Goal: Task Accomplishment & Management: Complete application form

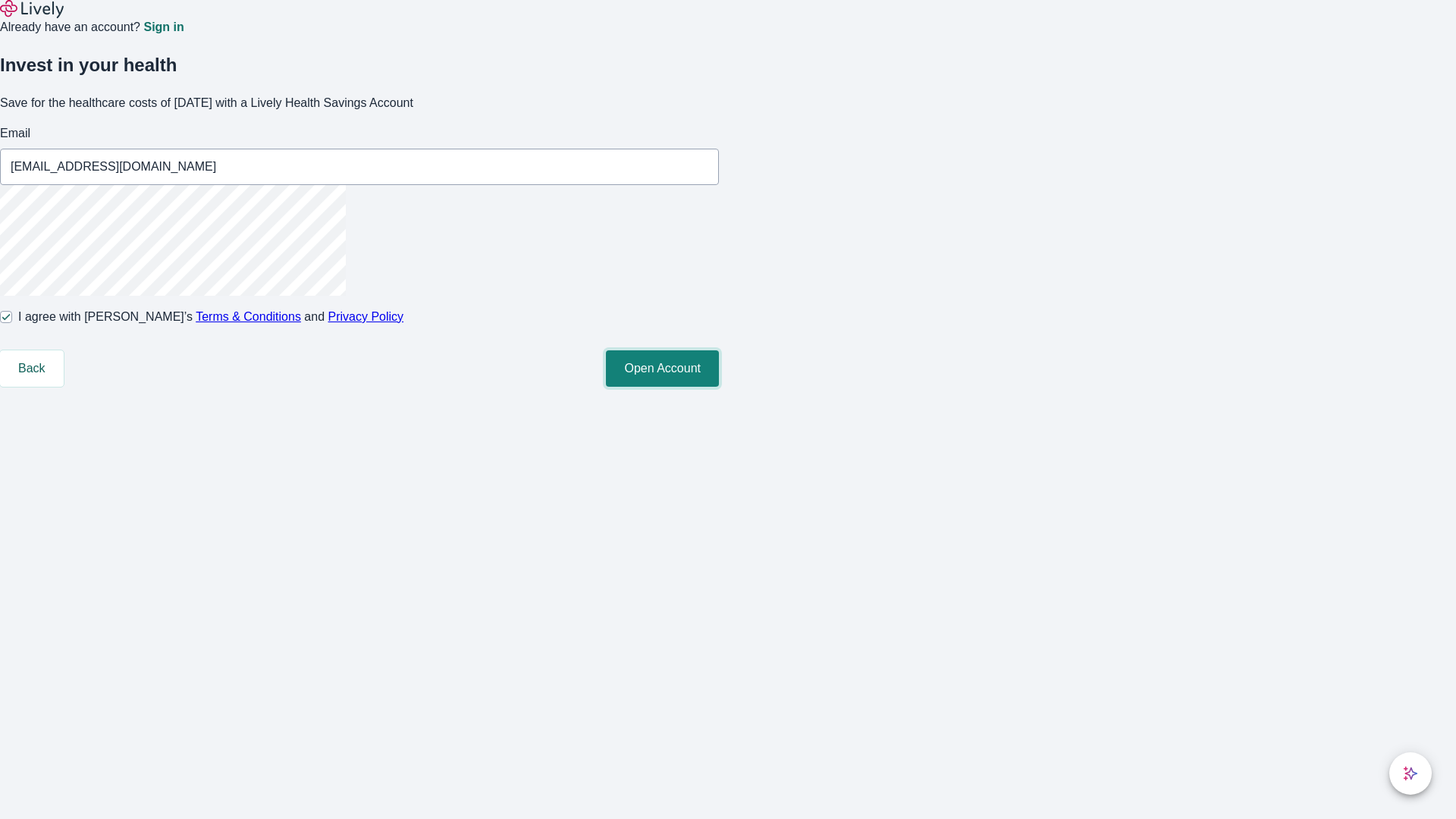
click at [719, 387] on button "Open Account" at bounding box center [662, 368] width 113 height 36
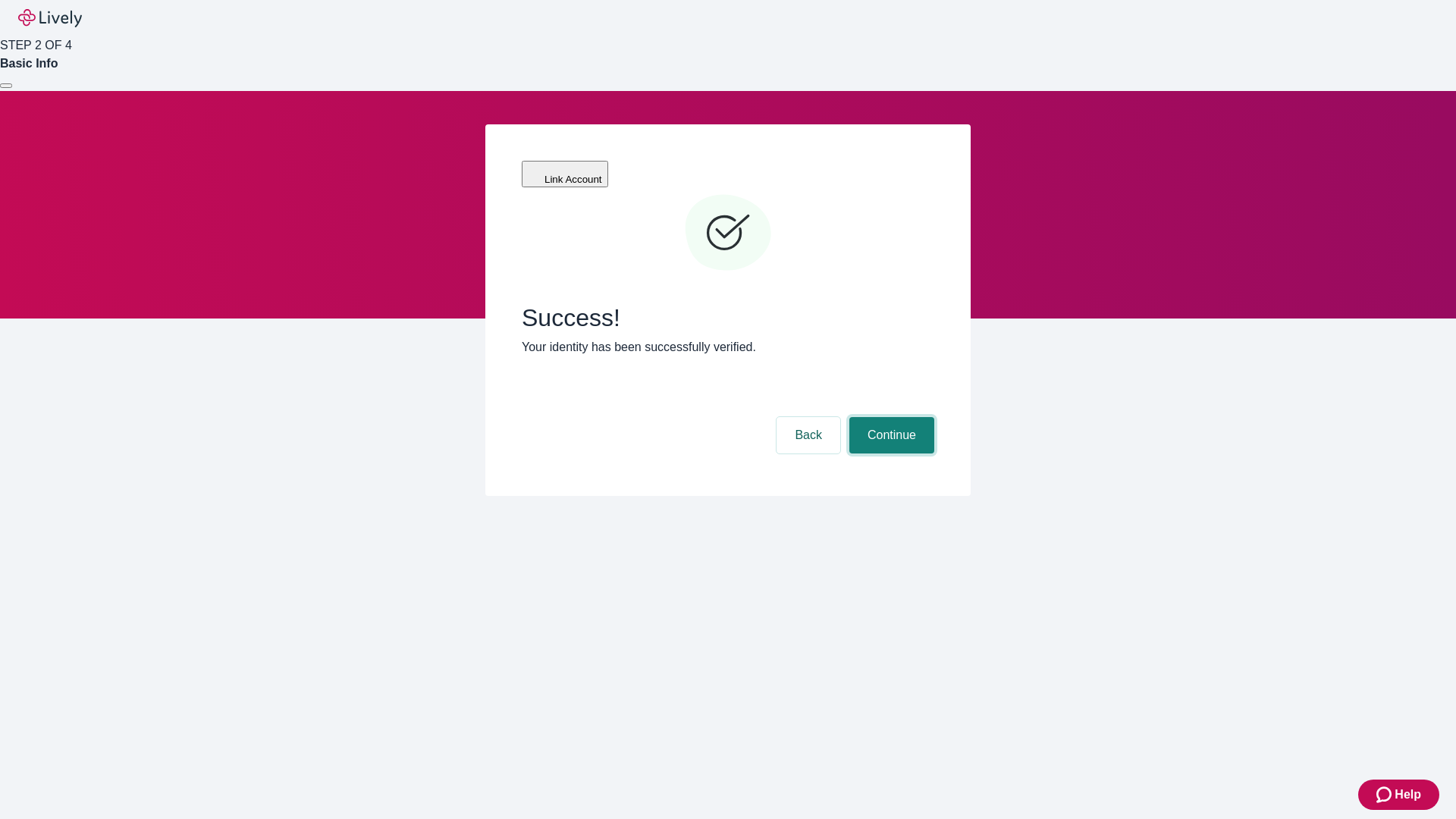
click at [889, 417] on button "Continue" at bounding box center [892, 435] width 85 height 36
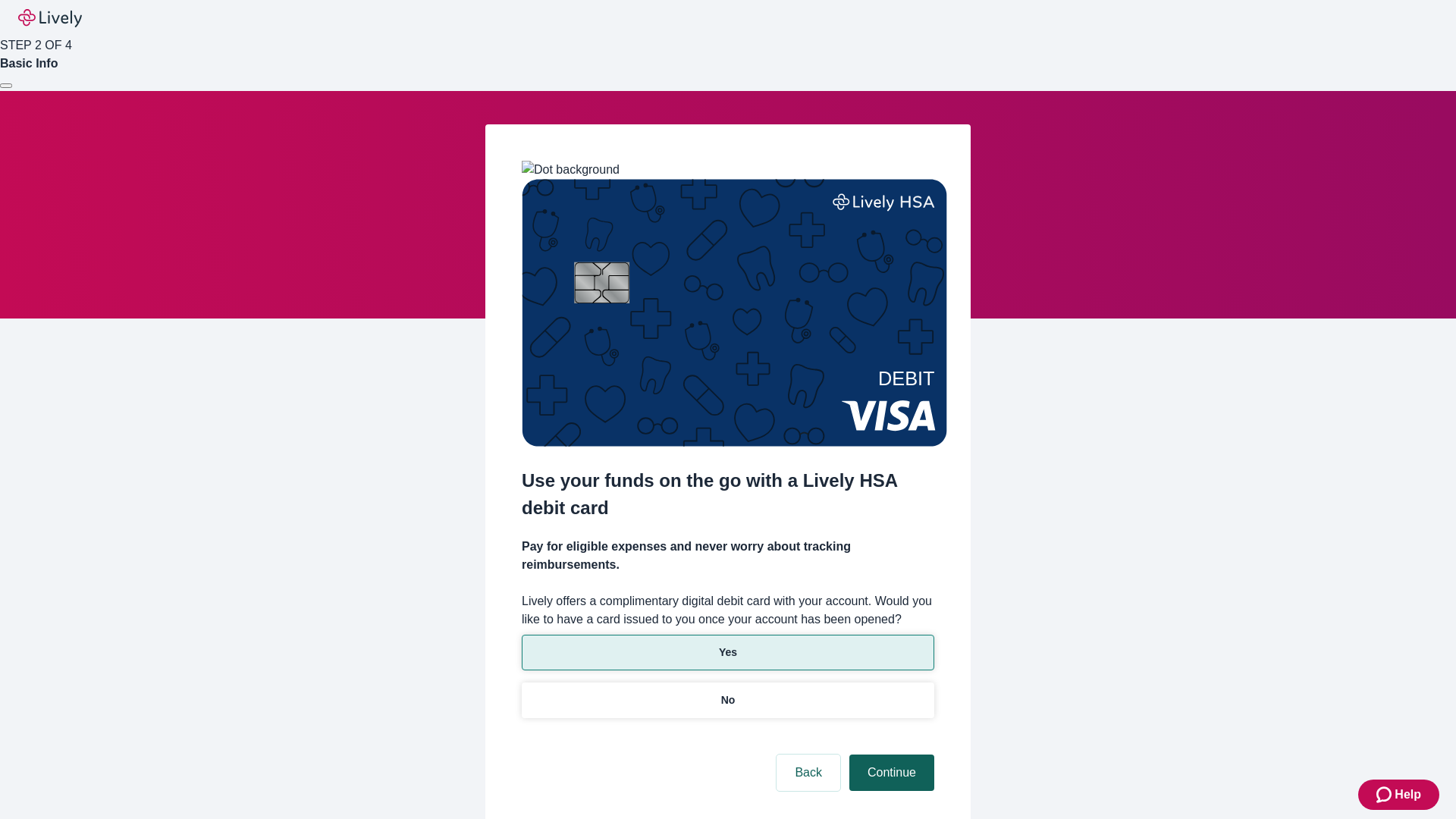
click at [727, 693] on p "No" at bounding box center [728, 700] width 14 height 16
click at [889, 754] on button "Continue" at bounding box center [892, 772] width 85 height 36
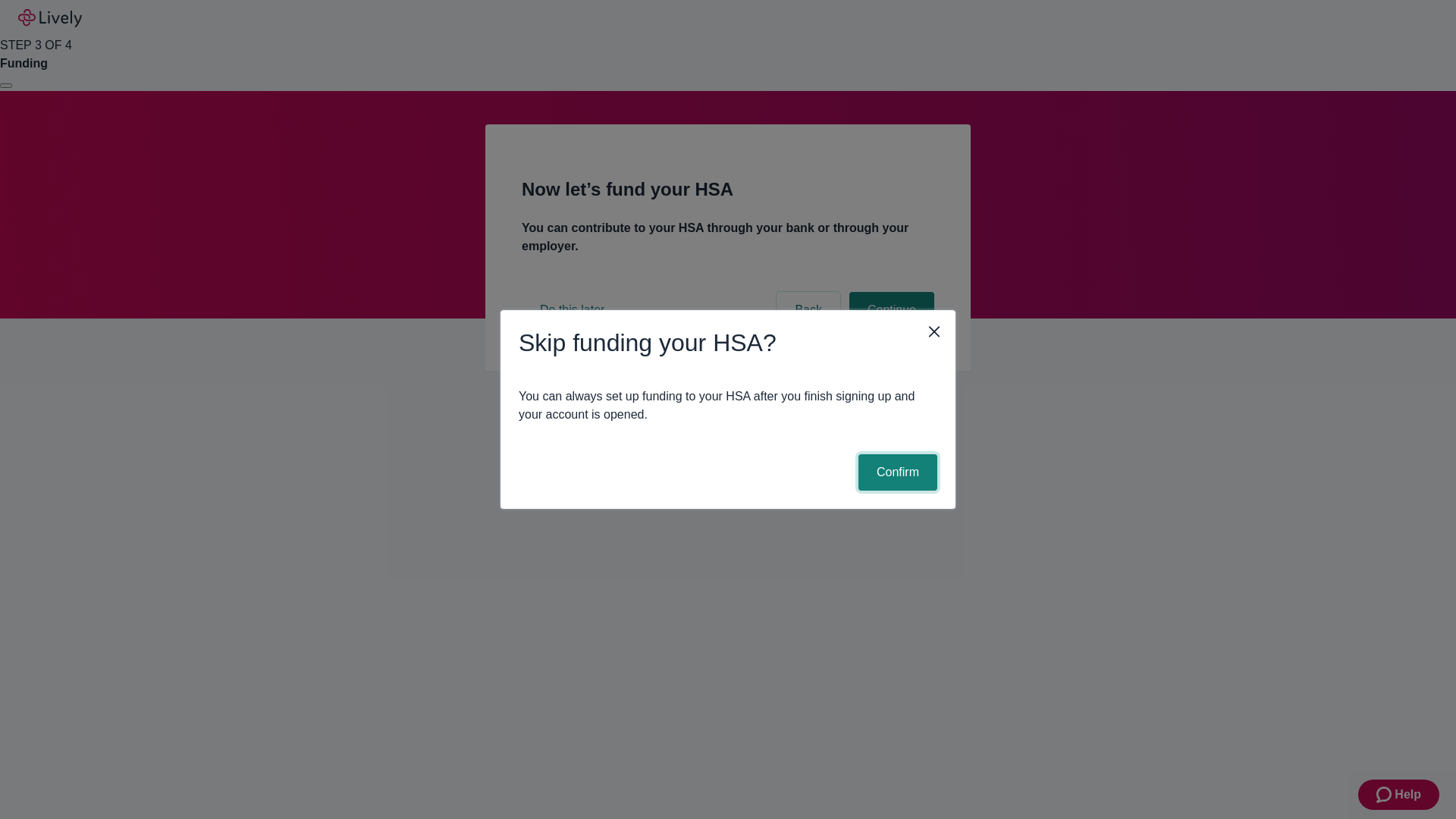
click at [895, 473] on button "Confirm" at bounding box center [898, 472] width 79 height 36
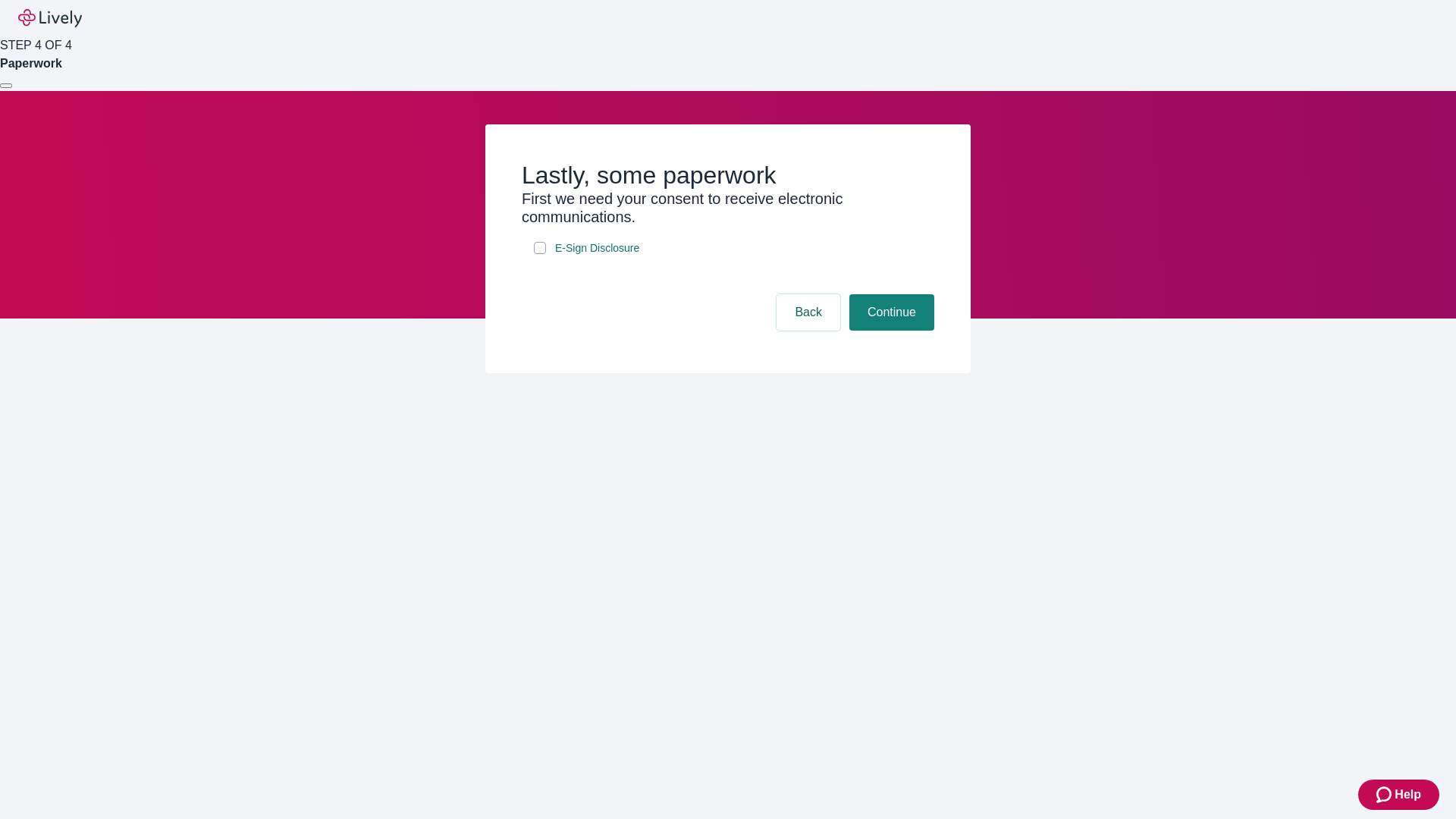
click at [540, 254] on input "E-Sign Disclosure" at bounding box center [540, 248] width 12 height 12
checkbox input "true"
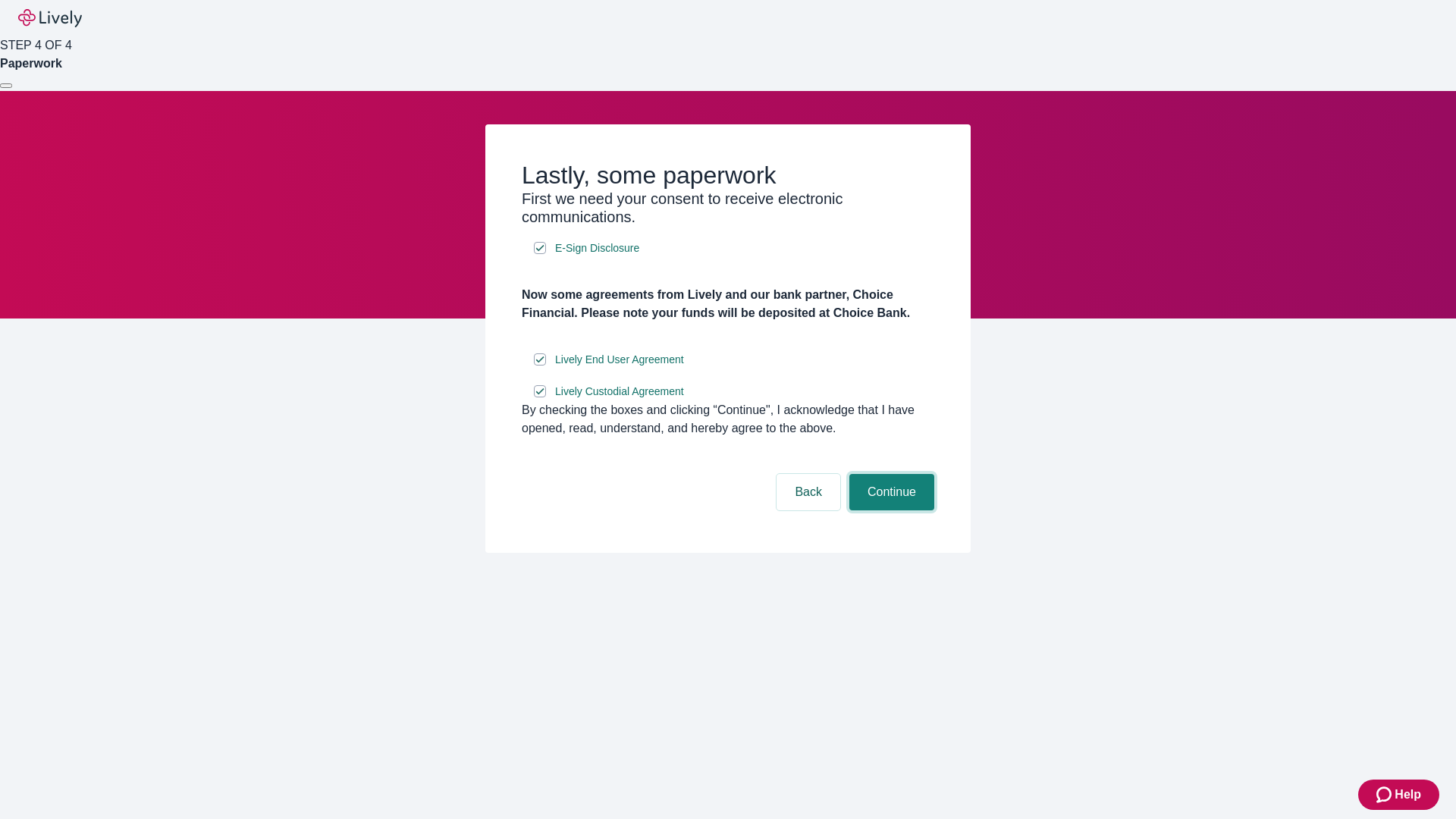
click at [889, 510] on button "Continue" at bounding box center [892, 491] width 85 height 36
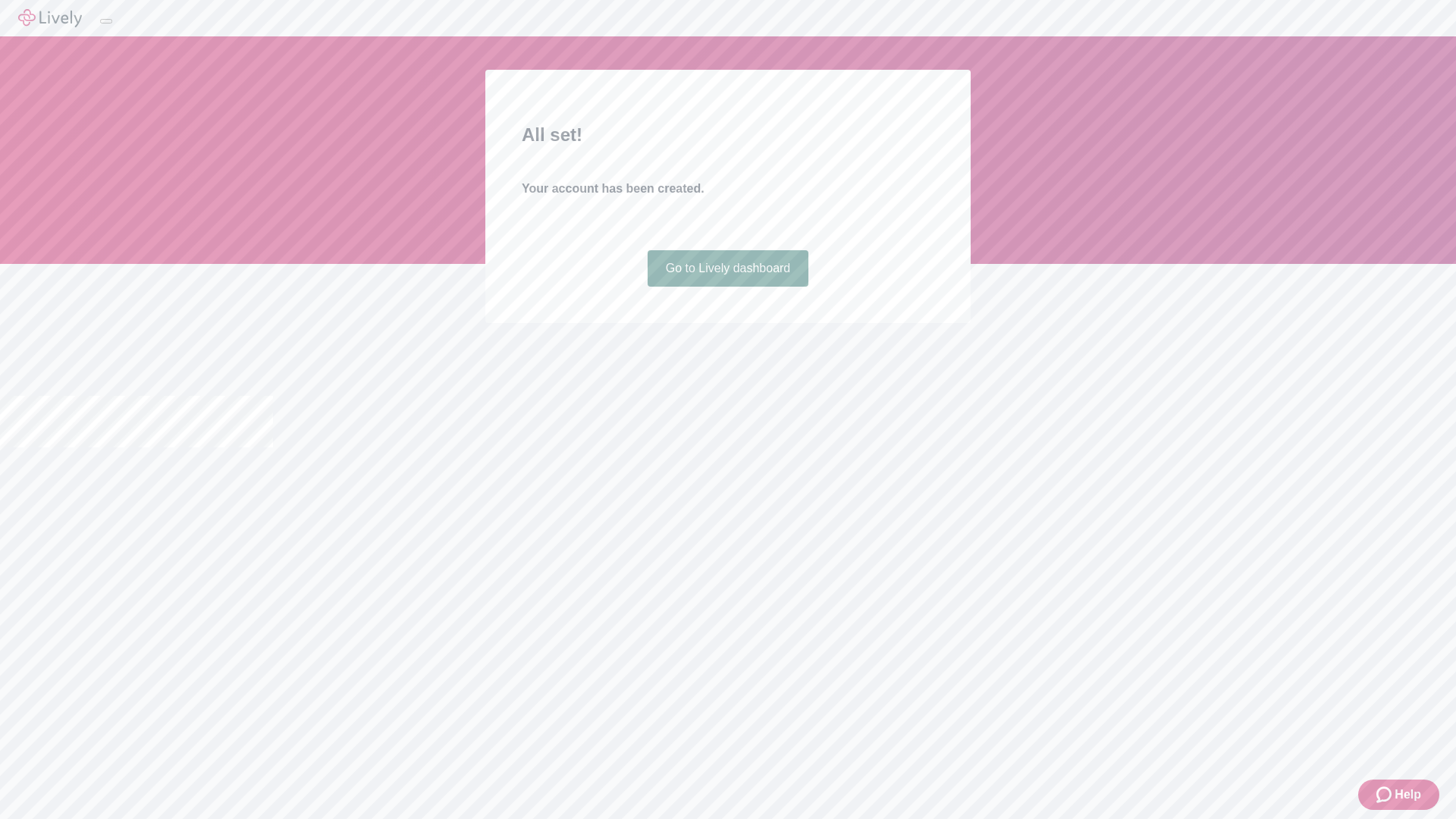
click at [727, 287] on link "Go to Lively dashboard" at bounding box center [728, 268] width 161 height 36
